Goal: Task Accomplishment & Management: Manage account settings

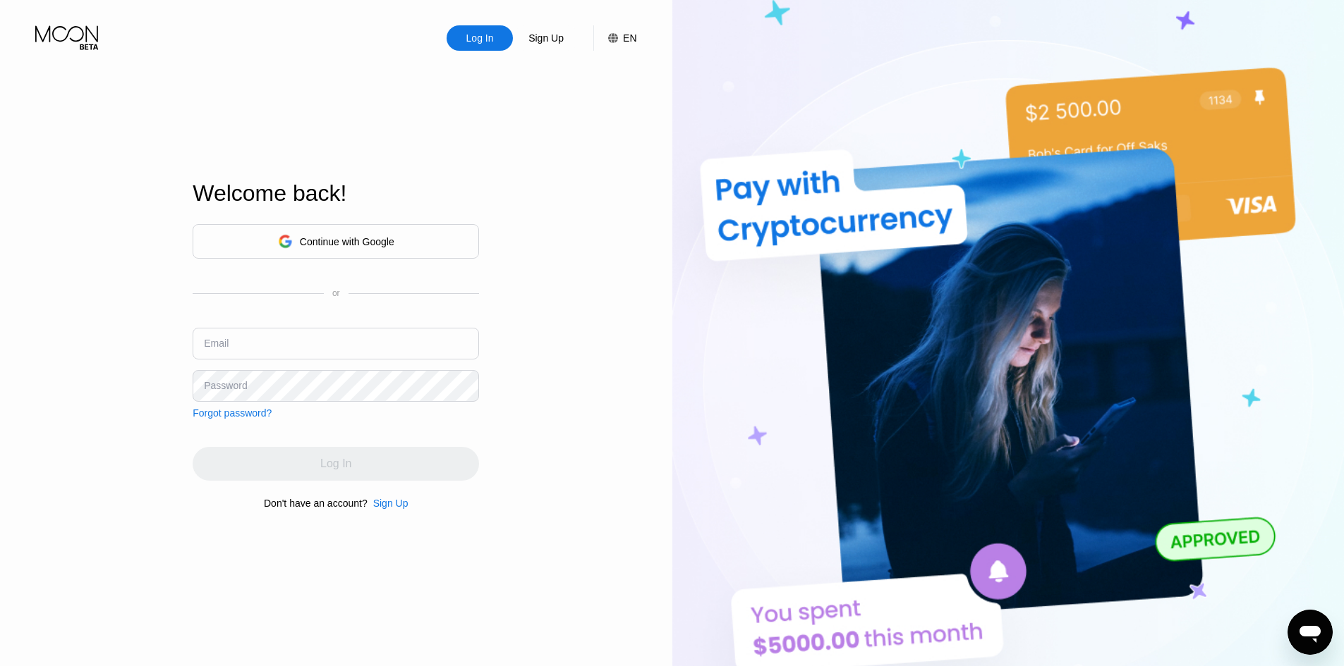
click at [339, 348] on input "text" at bounding box center [336, 344] width 286 height 32
type input "[EMAIL_ADDRESS][DOMAIN_NAME]"
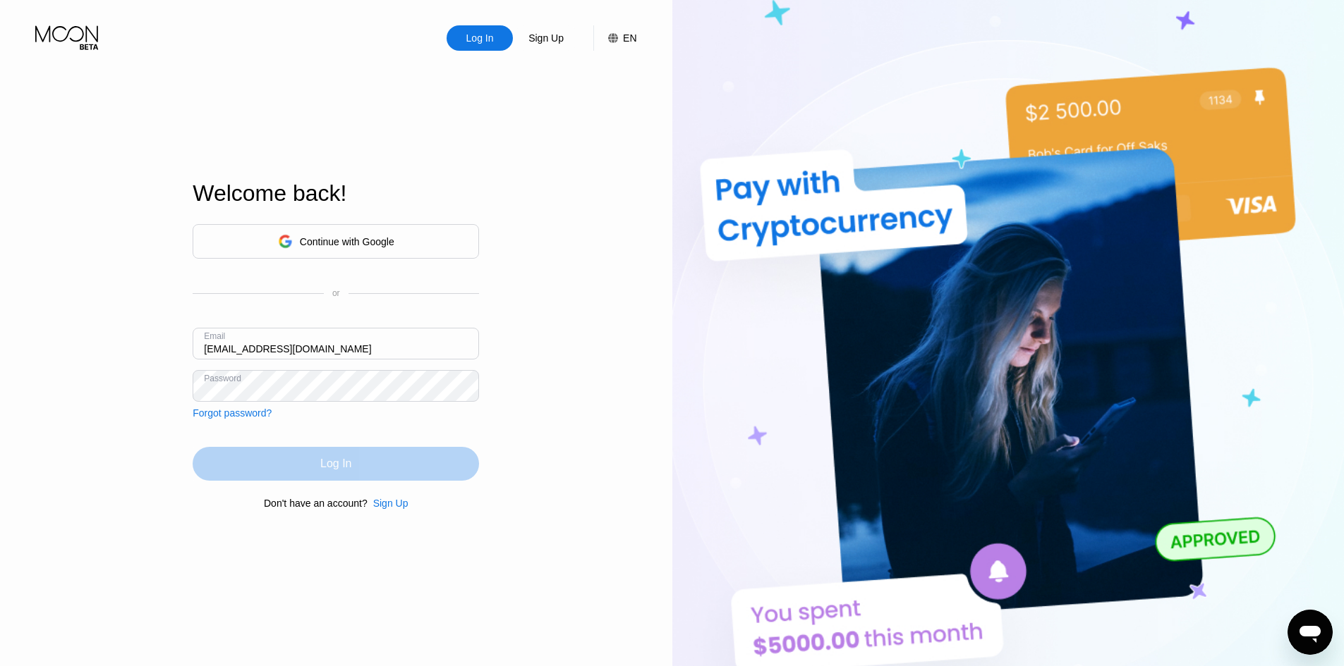
click at [444, 462] on div "Log In" at bounding box center [336, 464] width 286 height 34
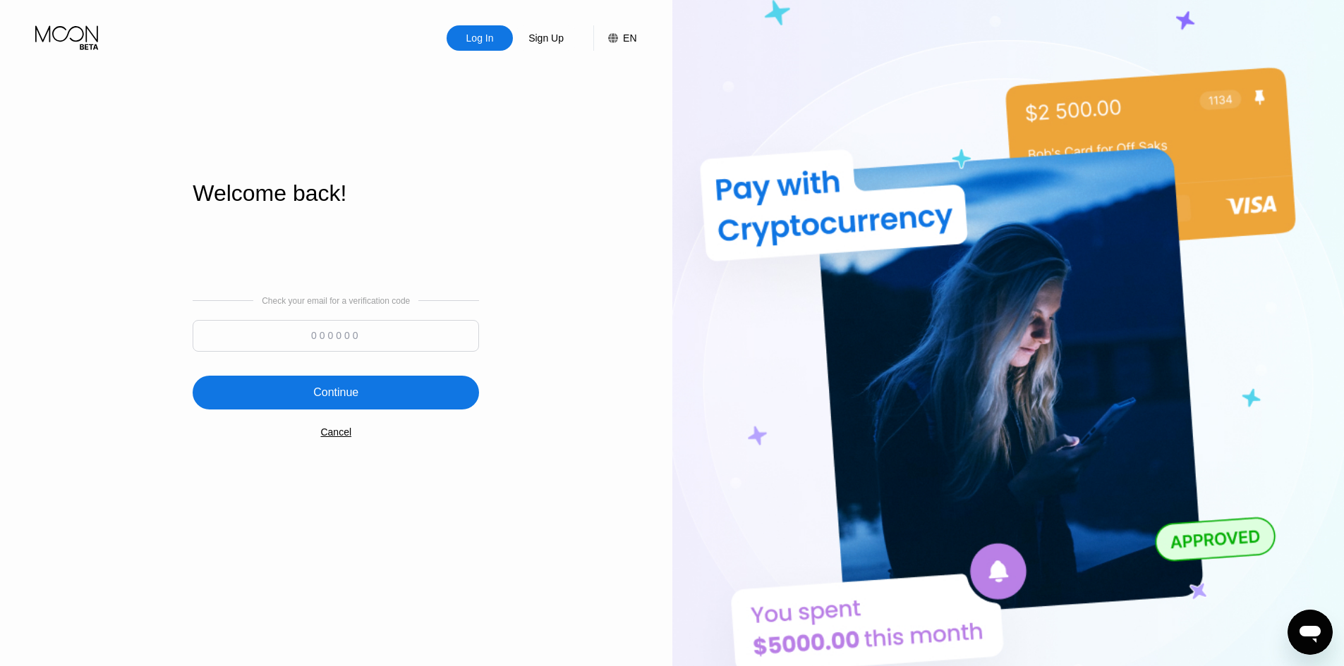
click at [336, 333] on input at bounding box center [336, 336] width 286 height 32
paste input "843897"
type input "843897"
click at [356, 389] on div "Continue" at bounding box center [335, 393] width 45 height 14
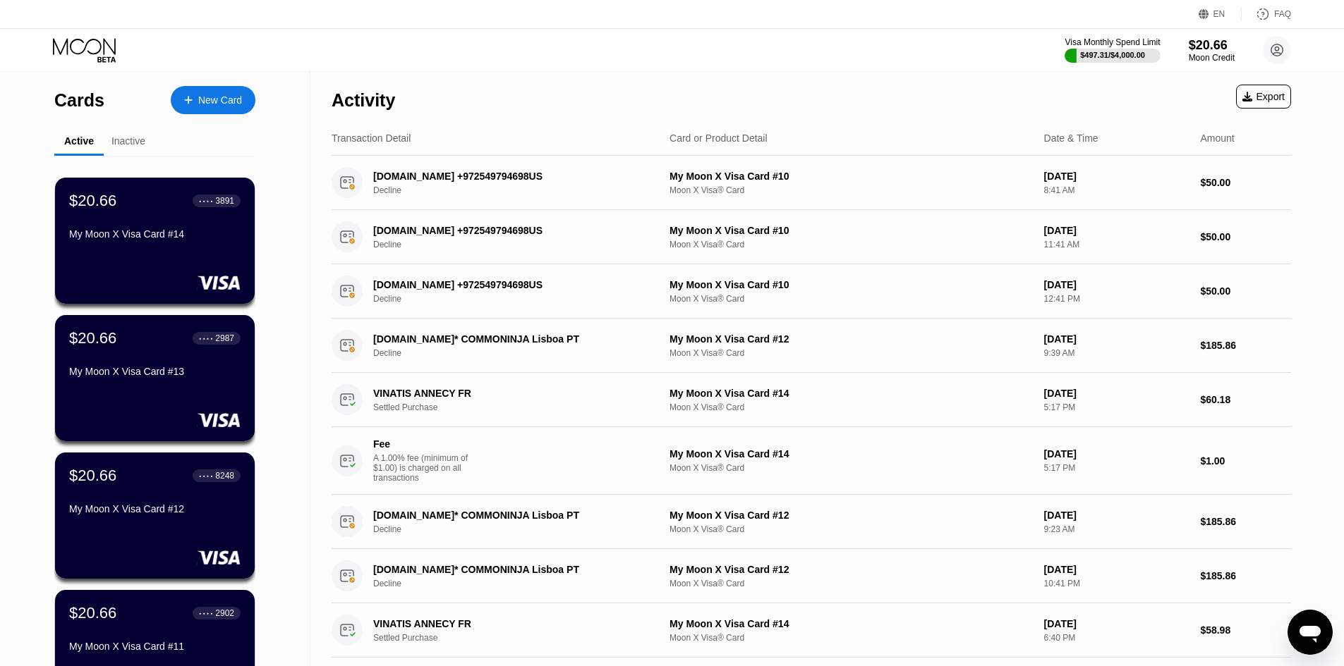
click at [133, 229] on div "$20.66 ● ● ● ● 3891 My Moon X Visa Card #14" at bounding box center [154, 219] width 171 height 54
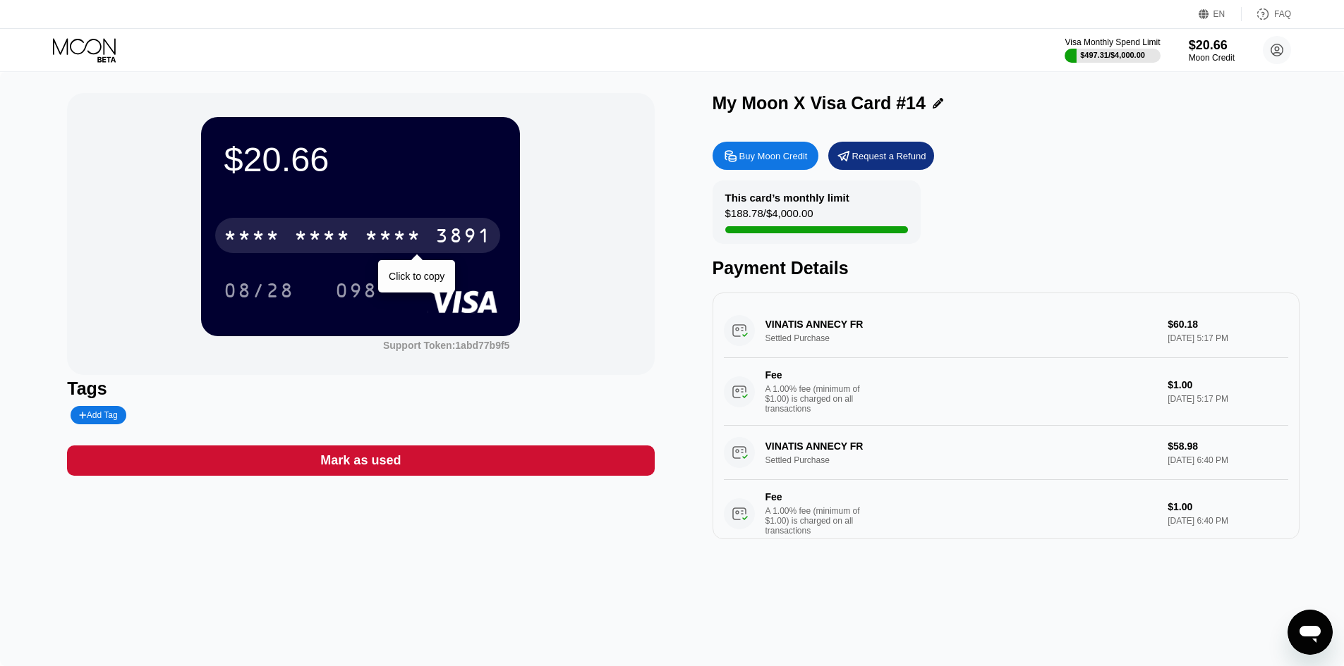
click at [327, 225] on div "* * * * * * * * * * * * 3891" at bounding box center [357, 235] width 285 height 35
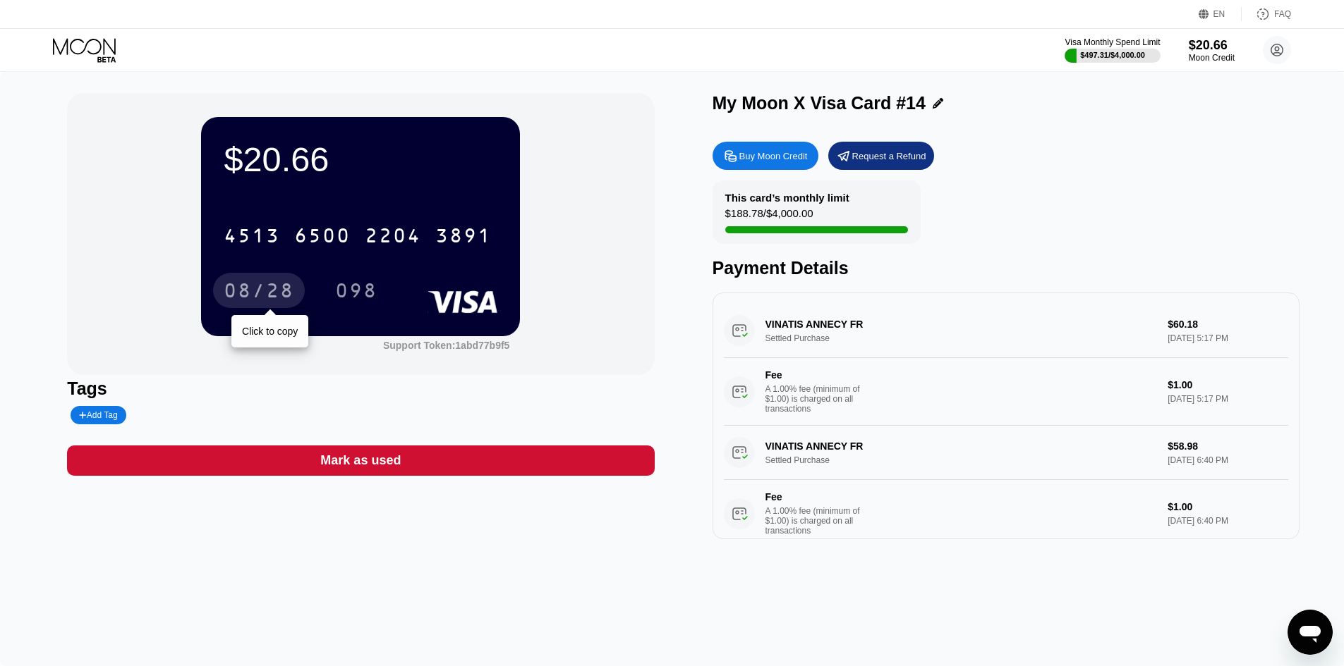
click at [260, 298] on div "08/28" at bounding box center [259, 292] width 71 height 23
click at [368, 286] on div "098" at bounding box center [356, 292] width 42 height 23
